Goal: Task Accomplishment & Management: Manage account settings

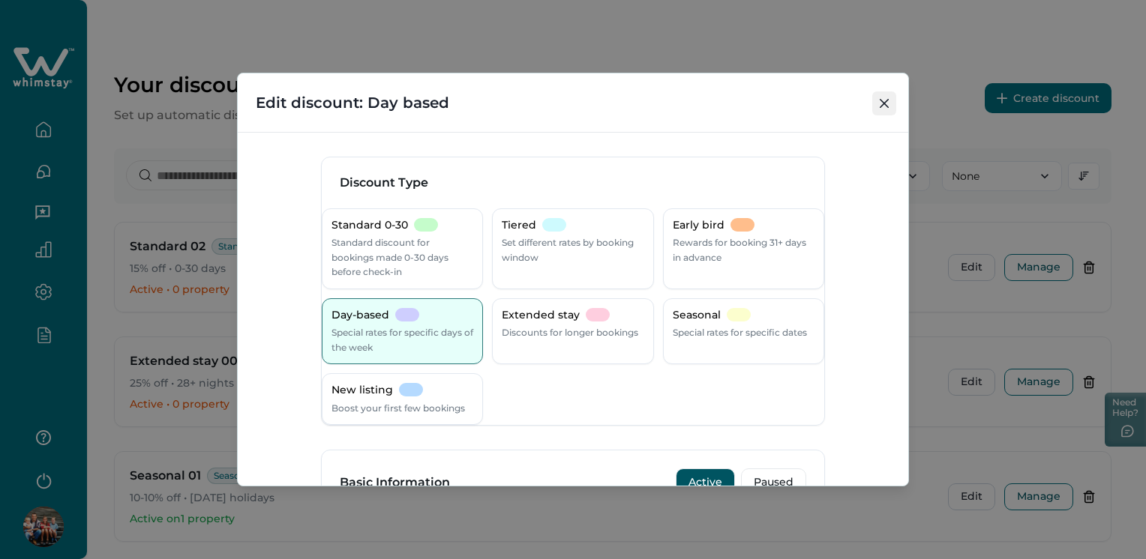
click at [885, 97] on button "Close" at bounding box center [884, 103] width 24 height 24
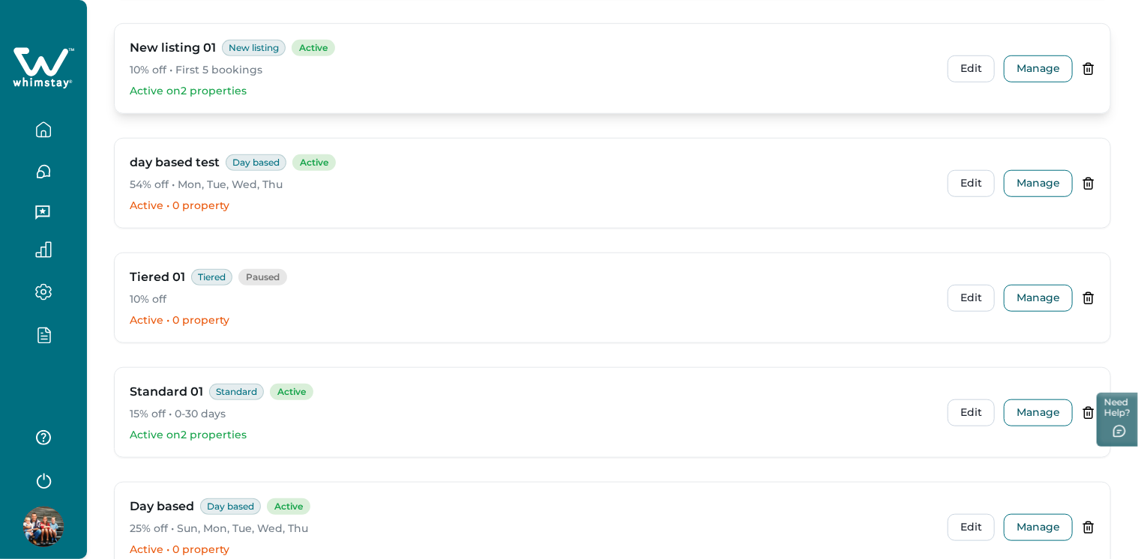
scroll to position [542, 0]
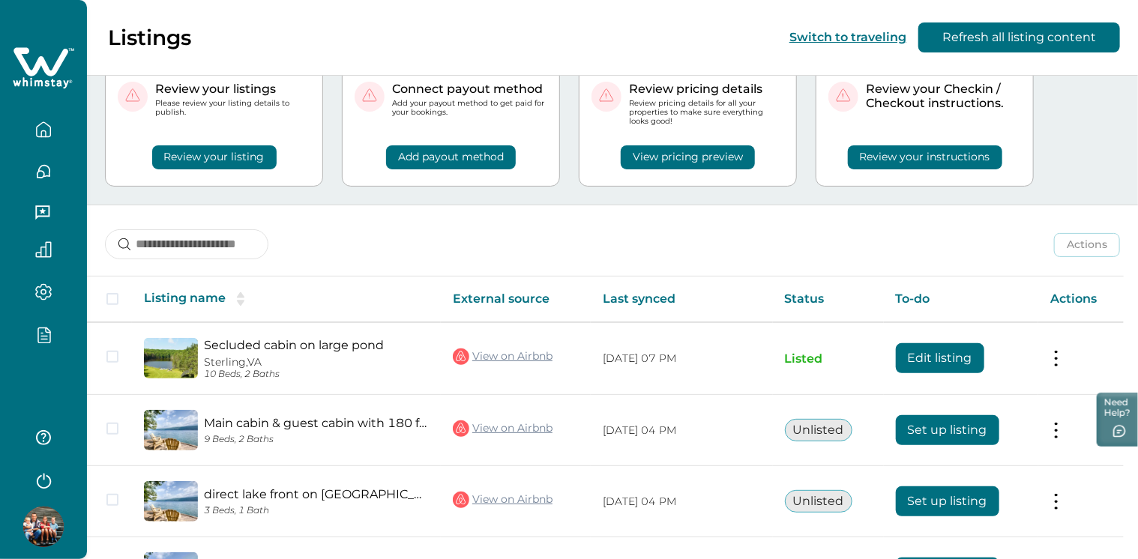
scroll to position [162, 0]
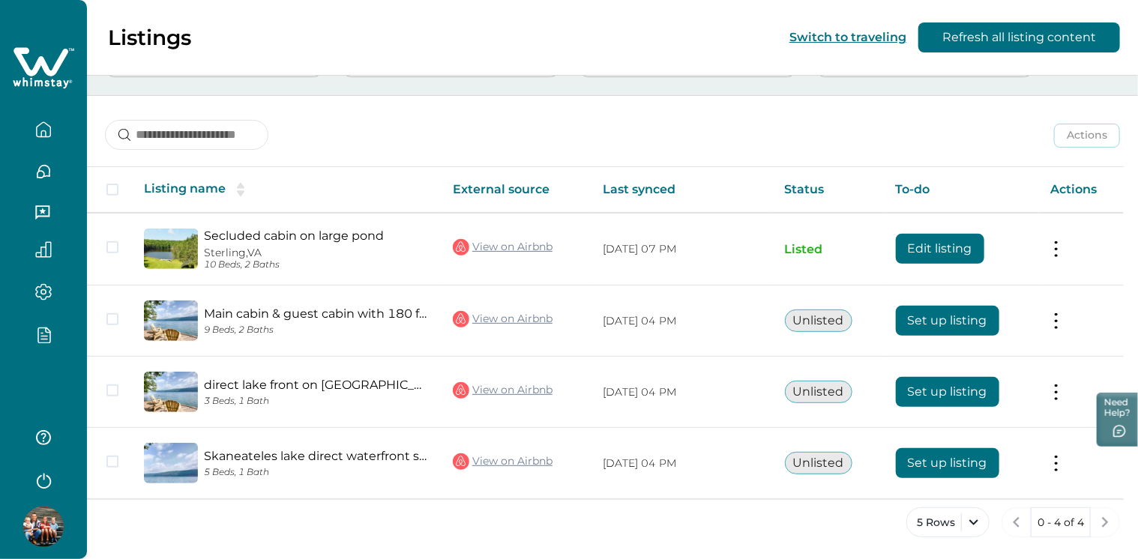
click at [41, 475] on icon "button" at bounding box center [43, 480] width 22 height 22
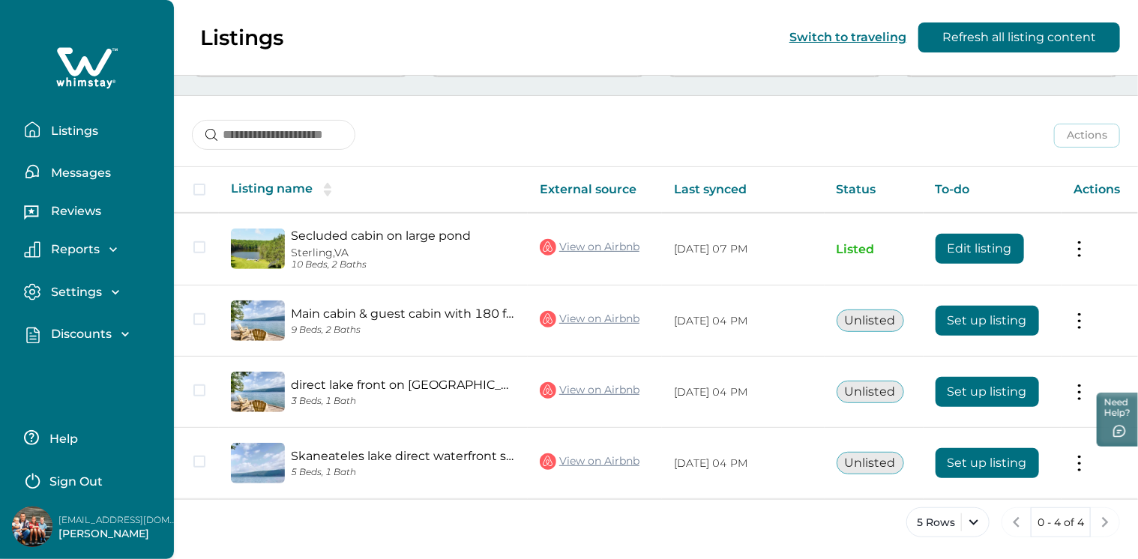
click at [84, 472] on button "Sign Out" at bounding box center [90, 480] width 133 height 30
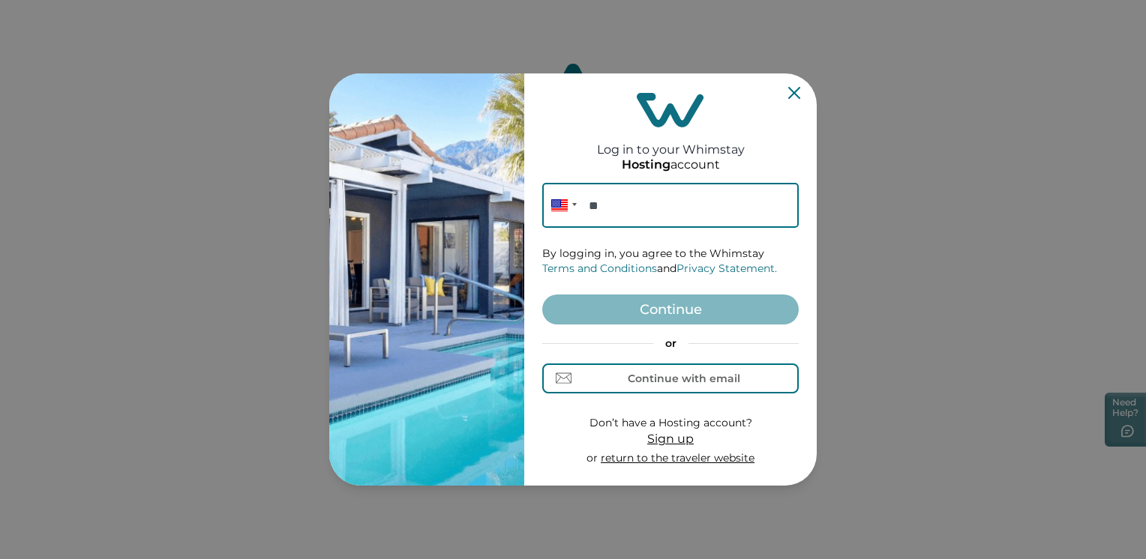
click at [793, 91] on icon "Close" at bounding box center [794, 93] width 12 height 12
